Goal: Transaction & Acquisition: Download file/media

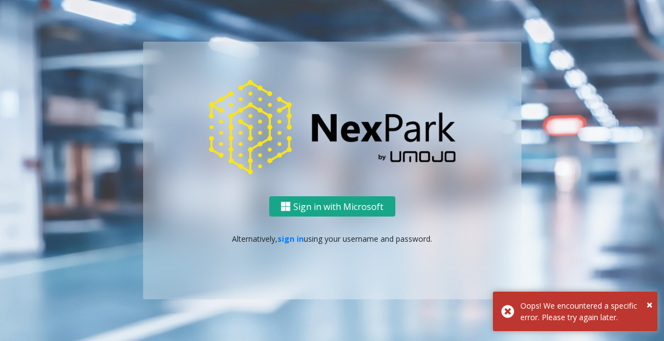
click at [368, 202] on button "Sign in with Microsoft" at bounding box center [332, 206] width 126 height 20
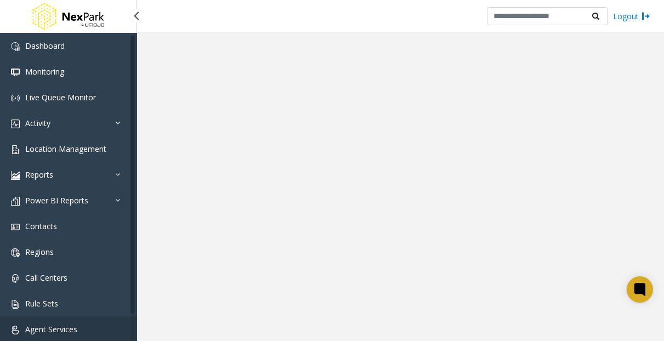
click at [74, 323] on link "Agent Services" at bounding box center [68, 329] width 137 height 26
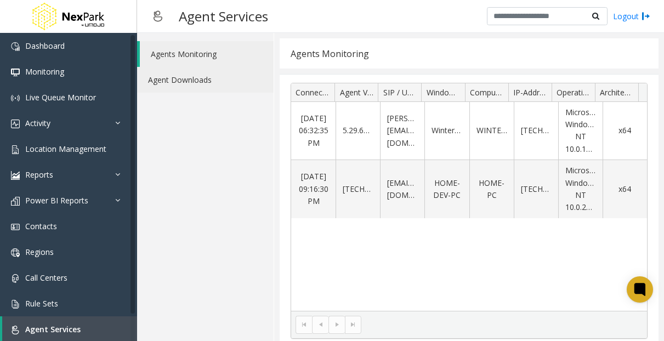
click at [219, 72] on link "Agent Downloads" at bounding box center [205, 80] width 137 height 26
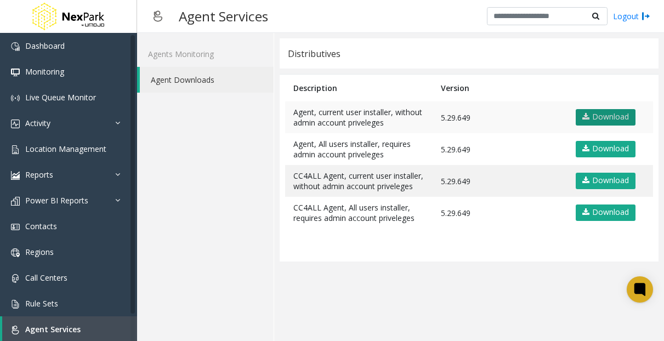
click at [616, 117] on link "Download" at bounding box center [606, 117] width 60 height 16
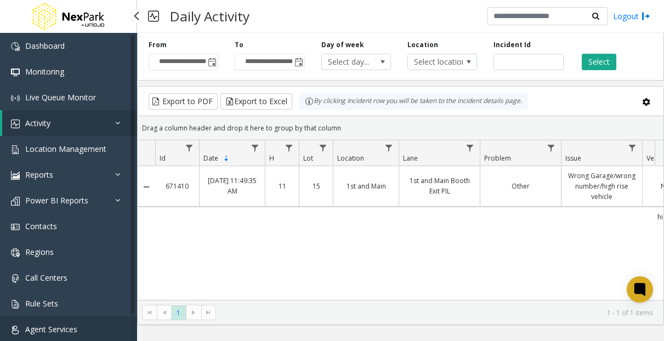
click at [46, 323] on link "Agent Services" at bounding box center [68, 329] width 137 height 26
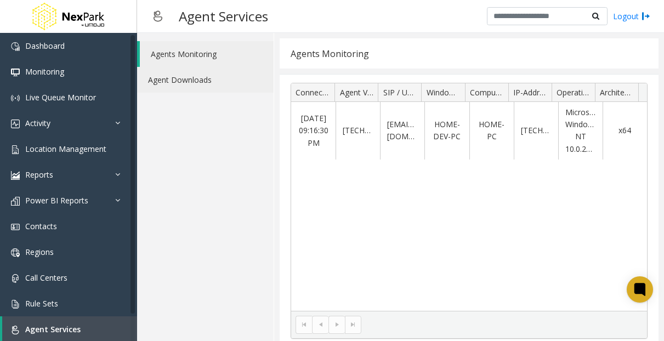
click at [195, 77] on link "Agent Downloads" at bounding box center [205, 80] width 137 height 26
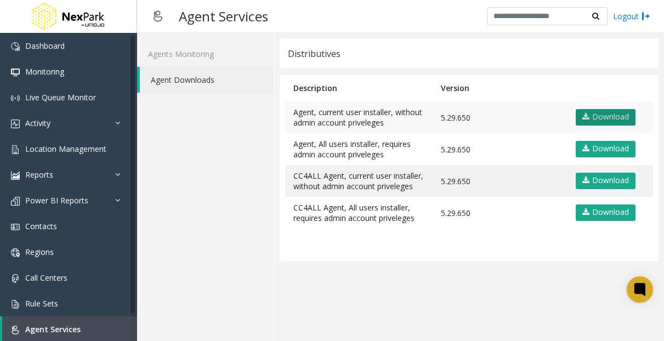
click at [588, 117] on icon at bounding box center [585, 117] width 7 height 8
